Goal: Obtain resource: Download file/media

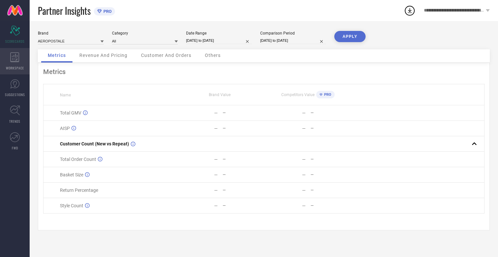
click at [15, 61] on icon at bounding box center [14, 57] width 9 height 10
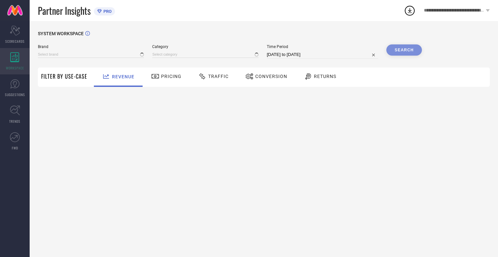
type input "AEROPOSTALE"
type input "All"
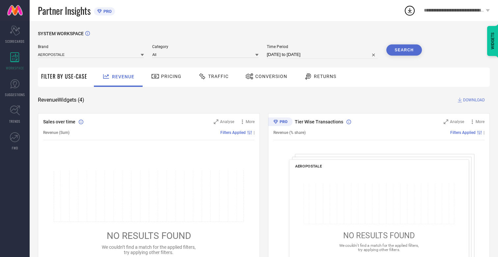
click at [269, 76] on span "Conversion" at bounding box center [271, 76] width 32 height 5
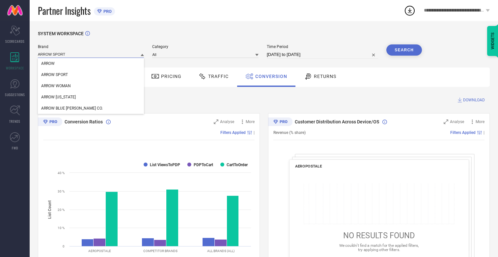
type input "ARROW SPORT"
click at [54, 75] on span "ARROW SPORT" at bounding box center [54, 74] width 27 height 5
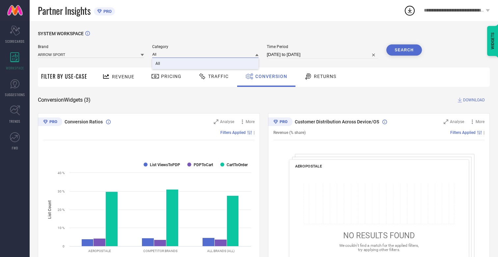
type input "All"
click at [158, 64] on span "All" at bounding box center [157, 63] width 5 height 5
click at [323, 55] on input "[DATE] to [DATE]" at bounding box center [322, 55] width 111 height 8
select select "7"
select select "2025"
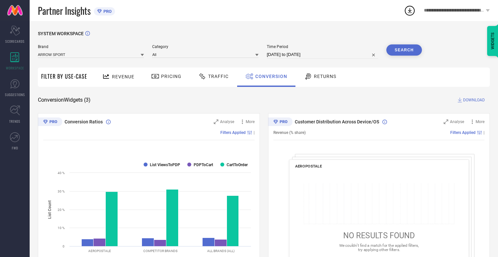
select select "8"
select select "2025"
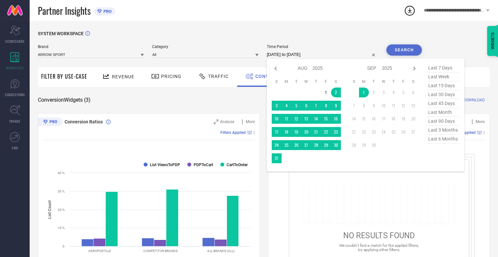
click at [337, 145] on td "30" at bounding box center [336, 145] width 10 height 10
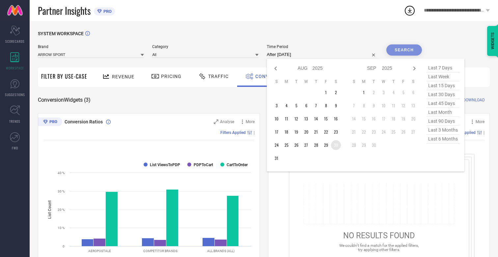
type input "[DATE] to [DATE]"
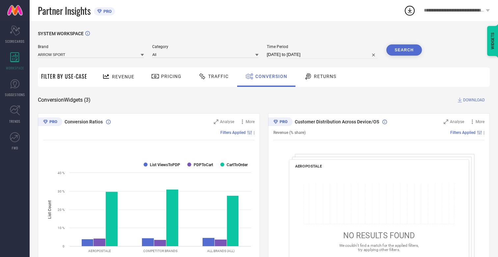
click at [404, 50] on button "Search" at bounding box center [404, 49] width 36 height 11
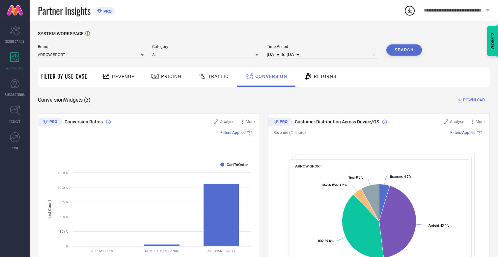
click at [474, 100] on span "DOWNLOAD" at bounding box center [474, 100] width 22 height 7
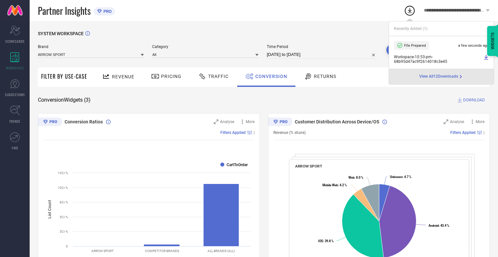
click at [269, 76] on span "Conversion" at bounding box center [271, 76] width 32 height 5
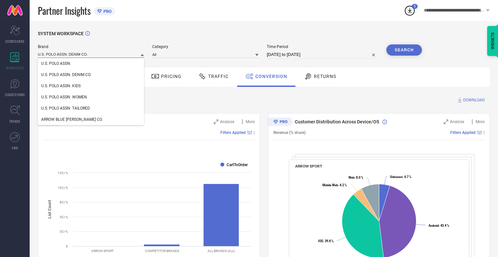
type input "U.S. POLO ASSN. DENIM CO."
click at [66, 75] on span "U.S. POLO ASSN. DENIM CO." at bounding box center [66, 74] width 50 height 5
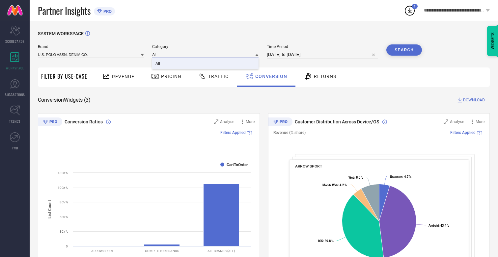
type input "All"
click at [158, 64] on span "All" at bounding box center [157, 63] width 5 height 5
click at [404, 50] on button "Search" at bounding box center [404, 49] width 36 height 11
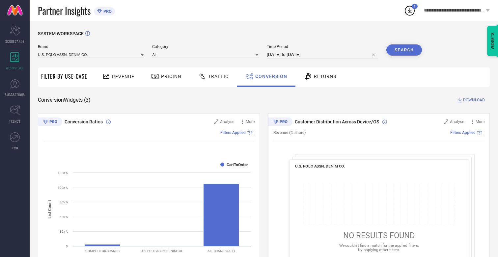
click at [474, 100] on span "DOWNLOAD" at bounding box center [474, 100] width 22 height 7
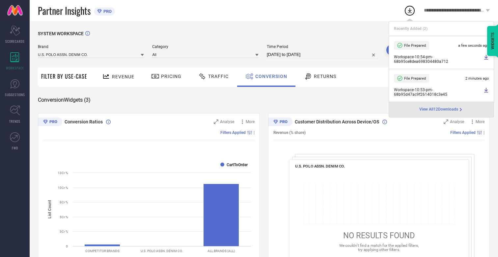
click at [269, 76] on span "Conversion" at bounding box center [271, 76] width 32 height 5
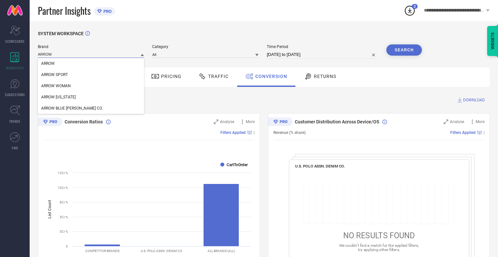
type input "ARROW"
click at [48, 64] on span "ARROW" at bounding box center [47, 63] width 13 height 5
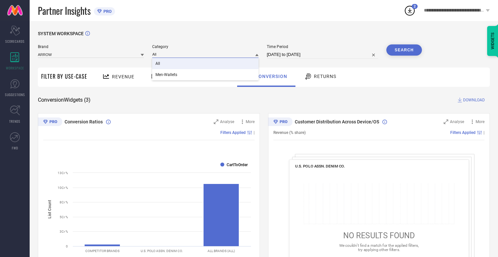
type input "All"
click at [158, 64] on span "All" at bounding box center [157, 63] width 5 height 5
click at [404, 50] on button "Search" at bounding box center [404, 49] width 36 height 11
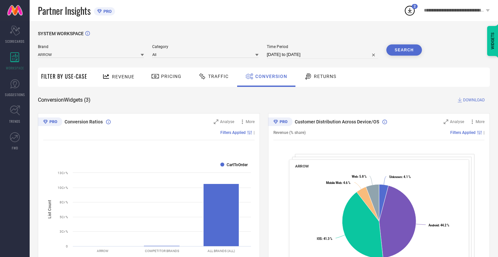
click at [474, 100] on span "DOWNLOAD" at bounding box center [474, 100] width 22 height 7
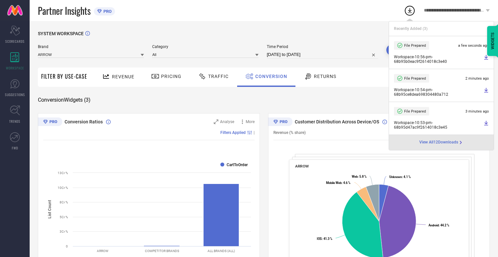
click at [269, 76] on span "Conversion" at bounding box center [271, 76] width 32 height 5
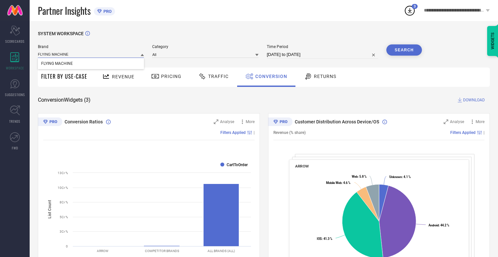
type input "FLYING MACHINE"
click at [57, 64] on span "FLYING MACHINE" at bounding box center [57, 63] width 32 height 5
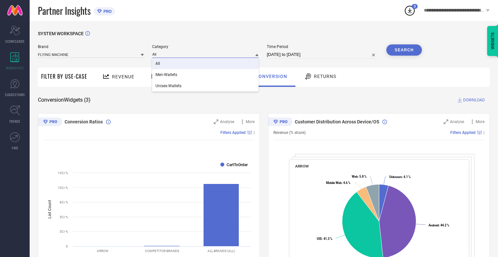
type input "All"
click at [158, 64] on span "All" at bounding box center [157, 63] width 5 height 5
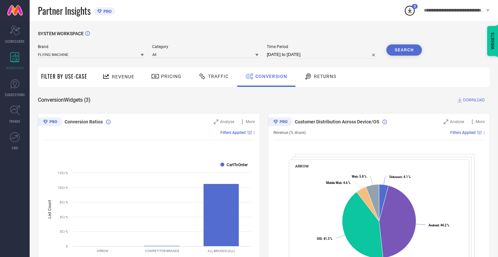
click at [404, 50] on button "Search" at bounding box center [404, 49] width 36 height 11
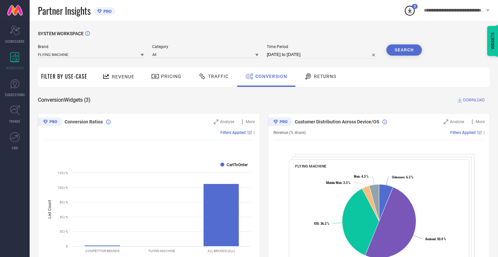
click at [474, 100] on span "DOWNLOAD" at bounding box center [474, 100] width 22 height 7
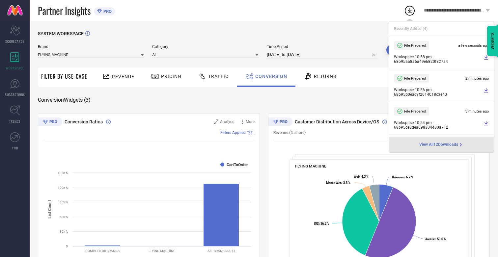
click at [269, 76] on span "Conversion" at bounding box center [271, 76] width 32 height 5
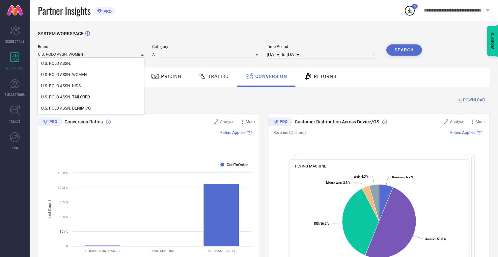
type input "U.S. POLO ASSN. WOMEN"
click at [64, 75] on span "U.S. POLO ASSN. WOMEN" at bounding box center [64, 74] width 46 height 5
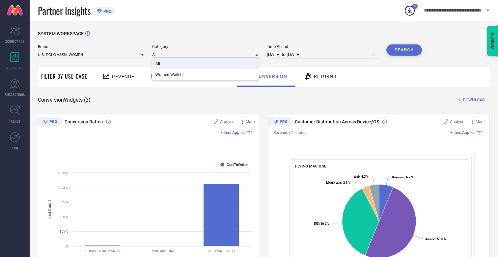
type input "All"
click at [158, 64] on span "All" at bounding box center [157, 63] width 5 height 5
click at [404, 50] on button "Search" at bounding box center [404, 49] width 36 height 11
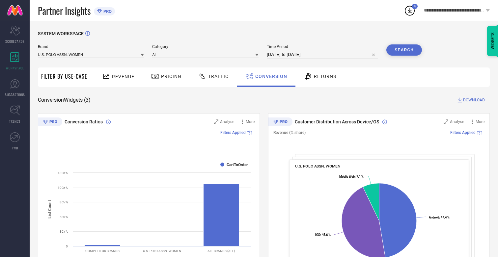
click at [474, 100] on span "DOWNLOAD" at bounding box center [474, 100] width 22 height 7
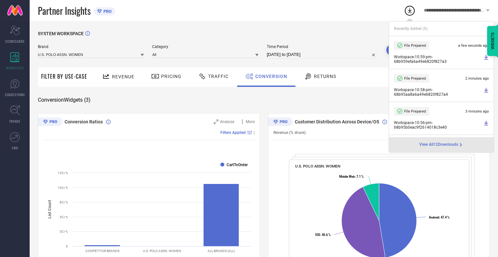
click at [269, 76] on span "Conversion" at bounding box center [271, 76] width 32 height 5
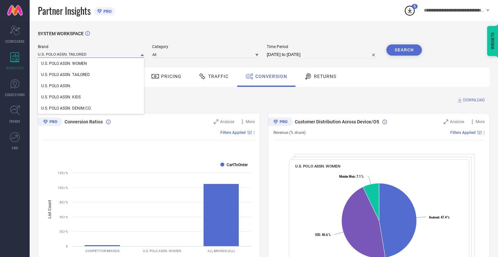
type input "U.S. POLO ASSN. TAILORED"
click at [410, 12] on icon at bounding box center [409, 11] width 12 height 12
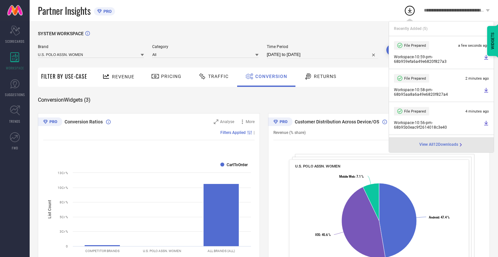
click at [315, 14] on div "Partner Insights PRO" at bounding box center [221, 10] width 366 height 21
